Goal: Contribute content

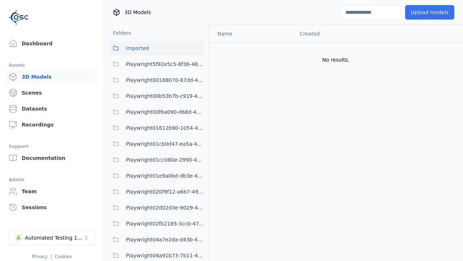
click at [430, 12] on button "Upload models" at bounding box center [430, 12] width 49 height 14
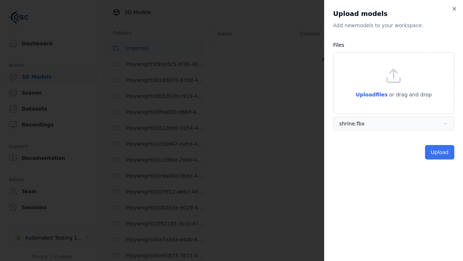
click at [440, 152] on button "Upload" at bounding box center [439, 152] width 29 height 14
